Goal: Transaction & Acquisition: Book appointment/travel/reservation

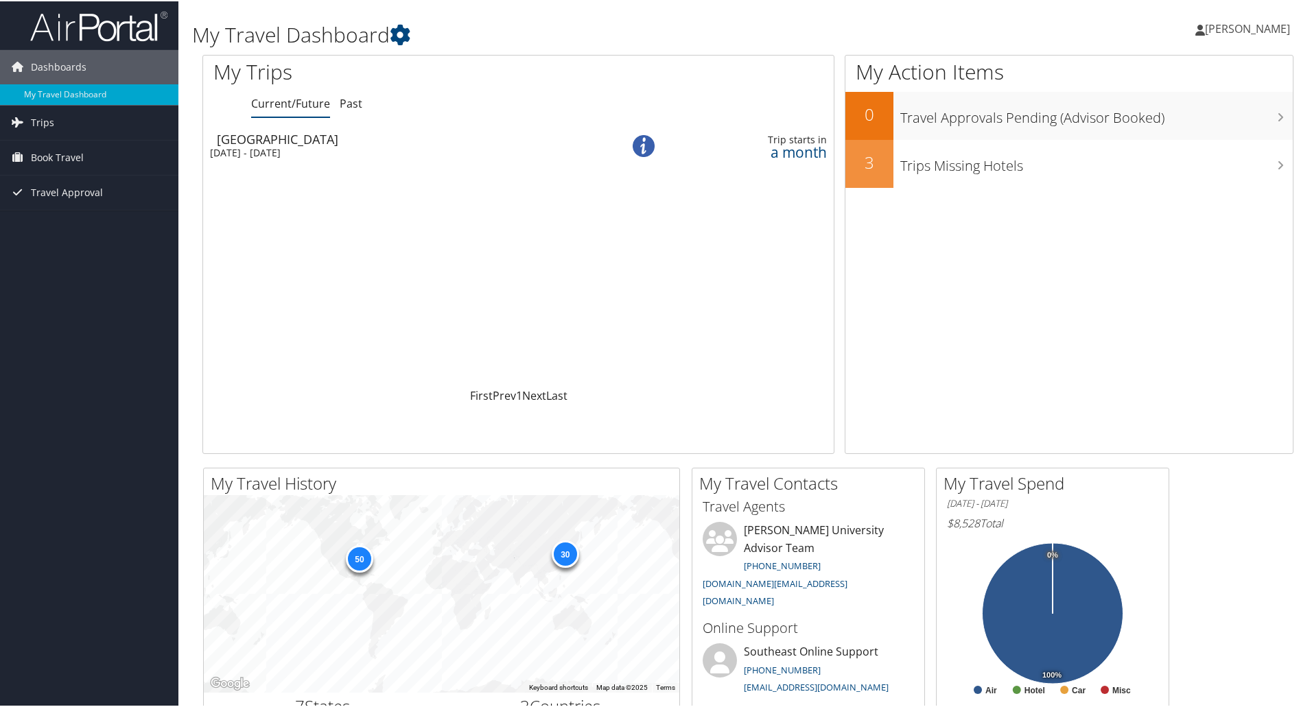
click at [263, 158] on td "Seoul Wed 5 Nov 2025 - Sat 29 Nov 2025" at bounding box center [398, 145] width 390 height 38
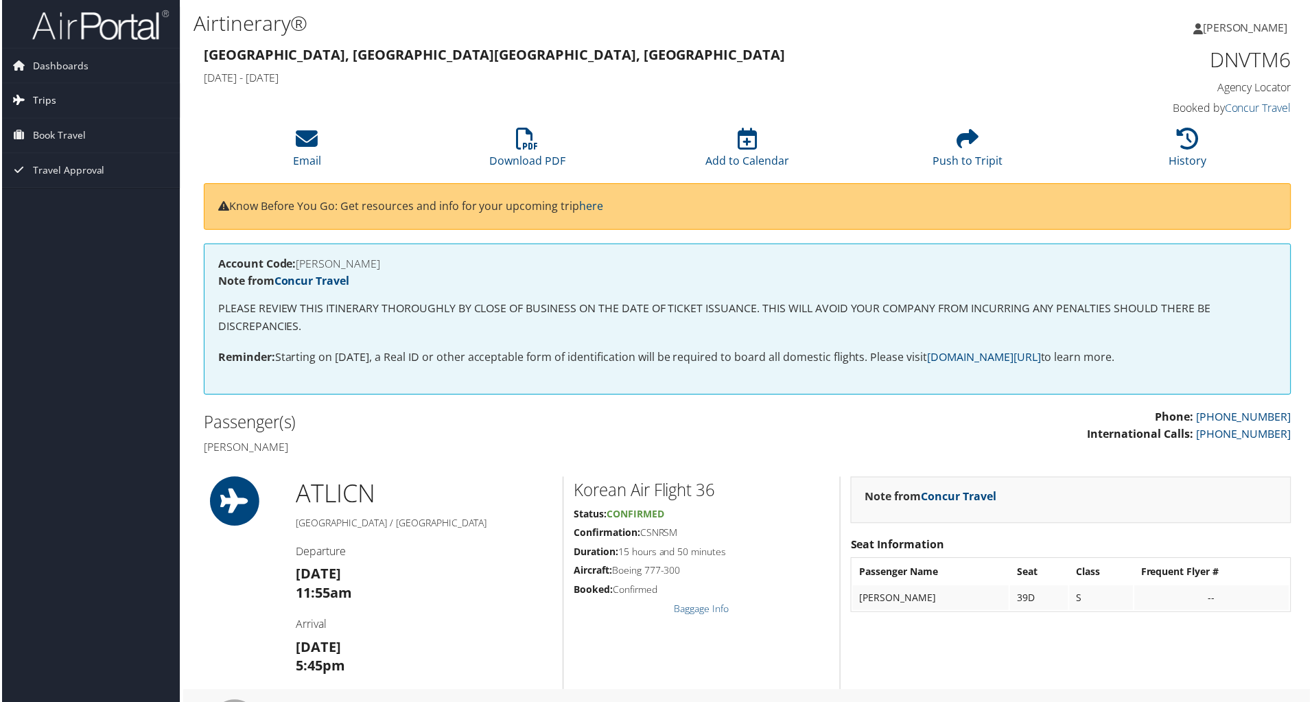
click at [38, 101] on span "Trips" at bounding box center [42, 101] width 23 height 34
click at [48, 127] on link "Current/Future Trips" at bounding box center [89, 128] width 178 height 21
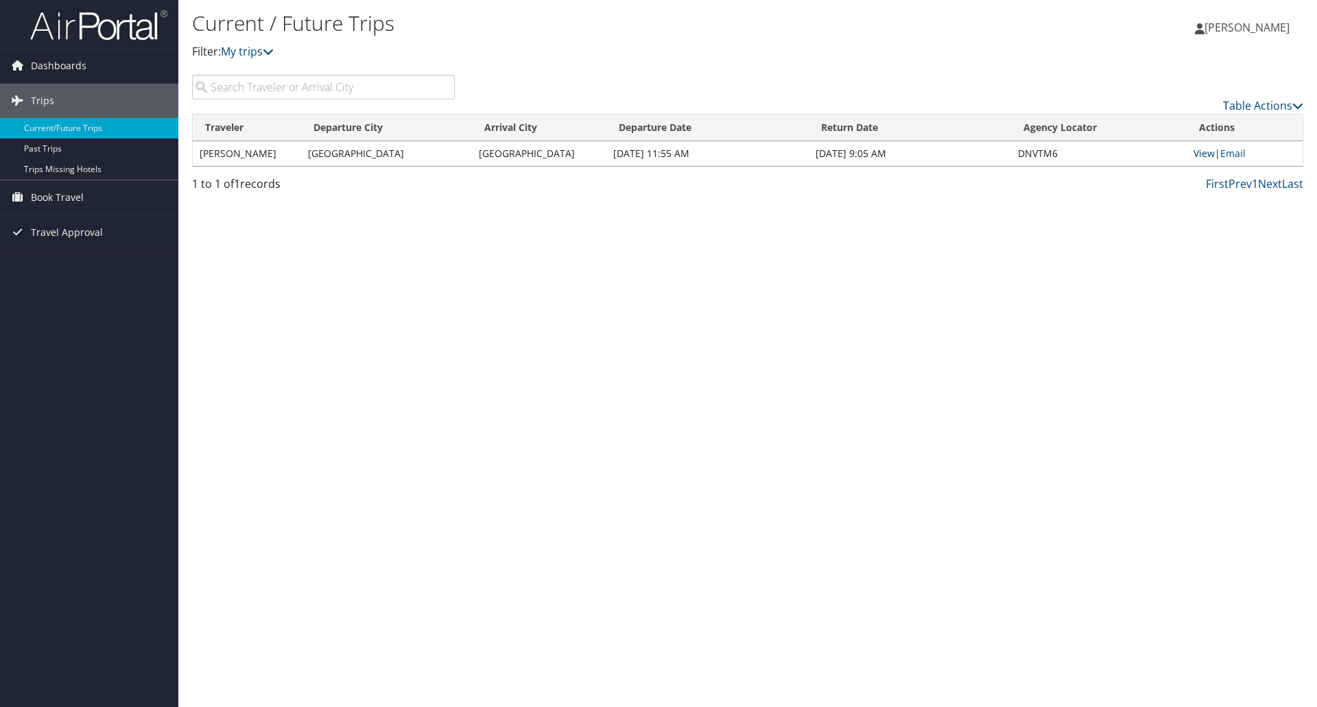
click at [1200, 154] on link "View" at bounding box center [1204, 153] width 21 height 13
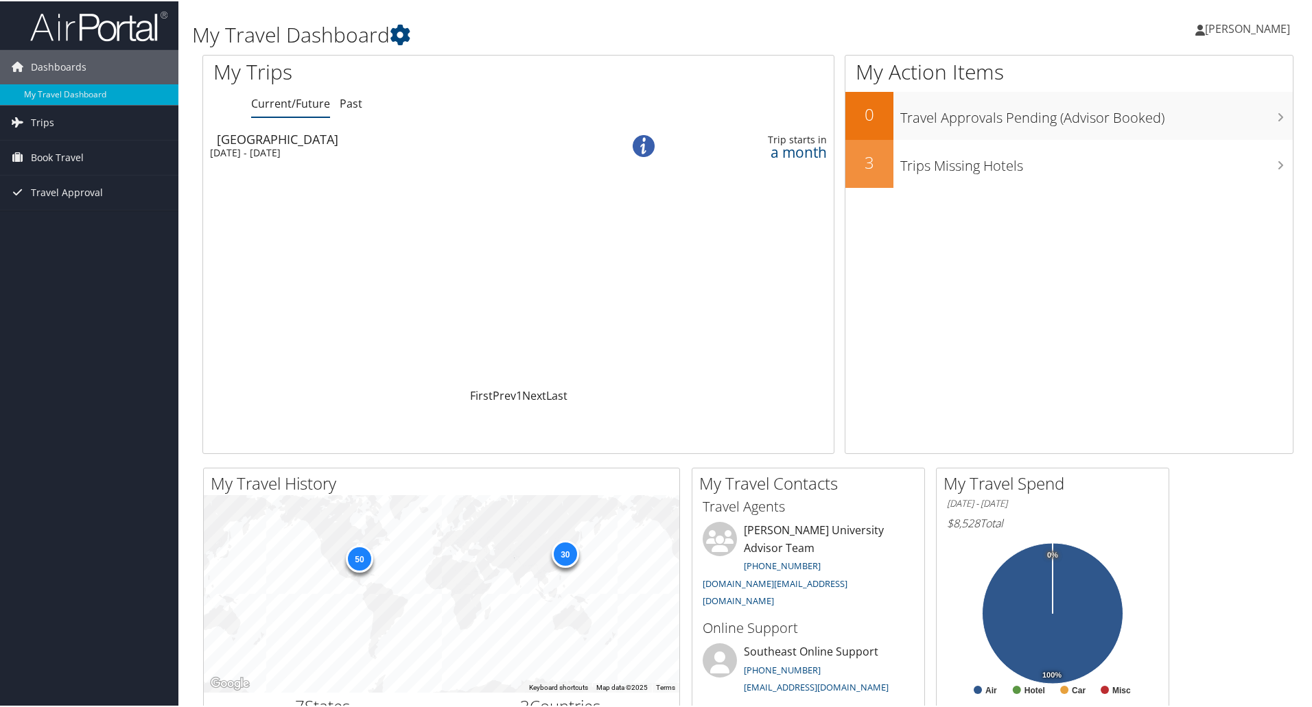
drag, startPoint x: 264, startPoint y: 106, endPoint x: 222, endPoint y: 151, distance: 61.6
drag, startPoint x: 222, startPoint y: 151, endPoint x: 515, endPoint y: 233, distance: 304.1
click at [515, 233] on div "Loading... Seoul Wed 5 Nov 2025 - Sat 29 Nov 2025 Trip starts in a month" at bounding box center [518, 256] width 631 height 261
click at [50, 163] on span "Book Travel" at bounding box center [57, 156] width 53 height 34
click at [62, 223] on link "Book/Manage Online Trips" at bounding box center [89, 225] width 178 height 21
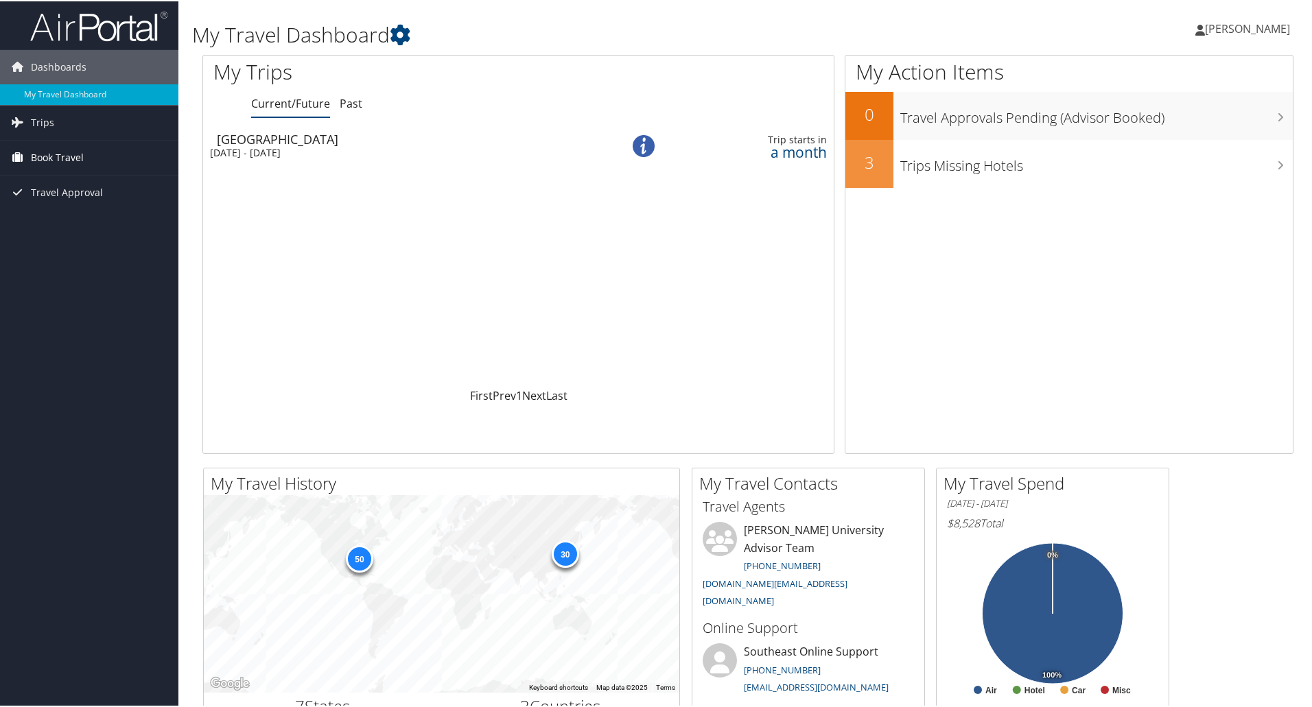
click at [56, 162] on span "Book Travel" at bounding box center [57, 156] width 53 height 34
click at [48, 226] on link "Book/Manage Online Trips" at bounding box center [89, 225] width 178 height 21
click at [62, 231] on link "Book/Manage Online Trips" at bounding box center [89, 225] width 178 height 21
